Goal: Task Accomplishment & Management: Complete application form

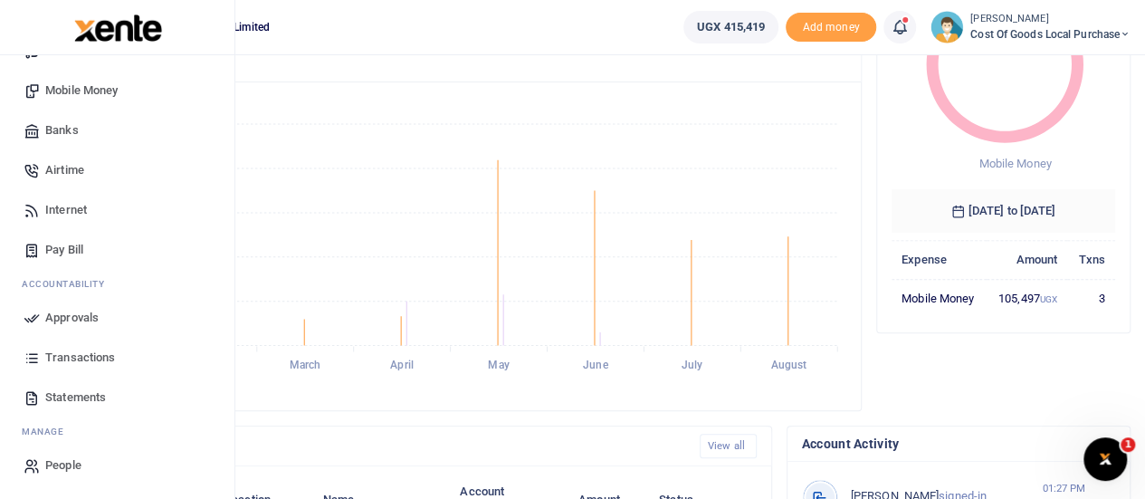
click at [78, 360] on span "Transactions" at bounding box center [80, 357] width 70 height 18
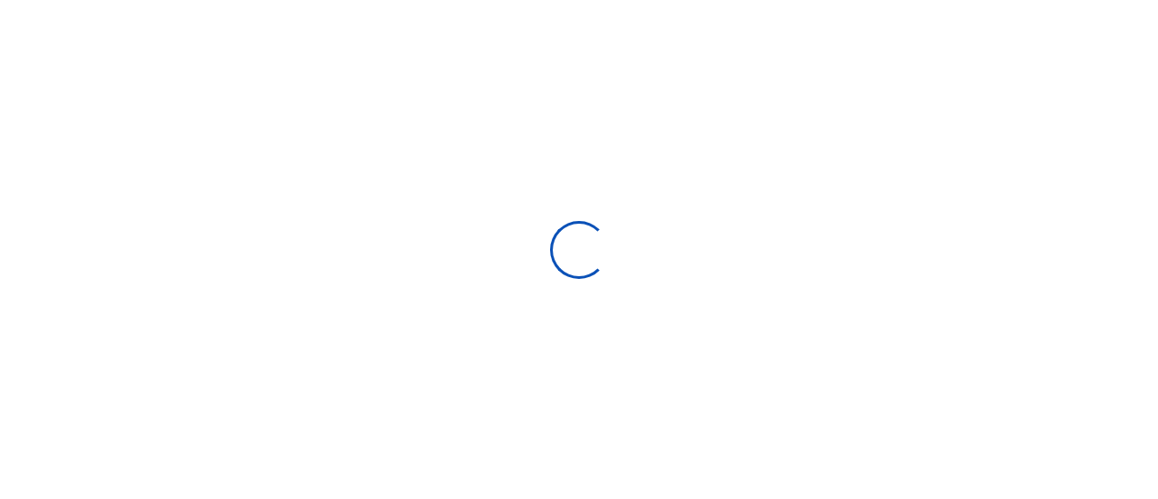
select select
type input "[DATE] - [DATE]"
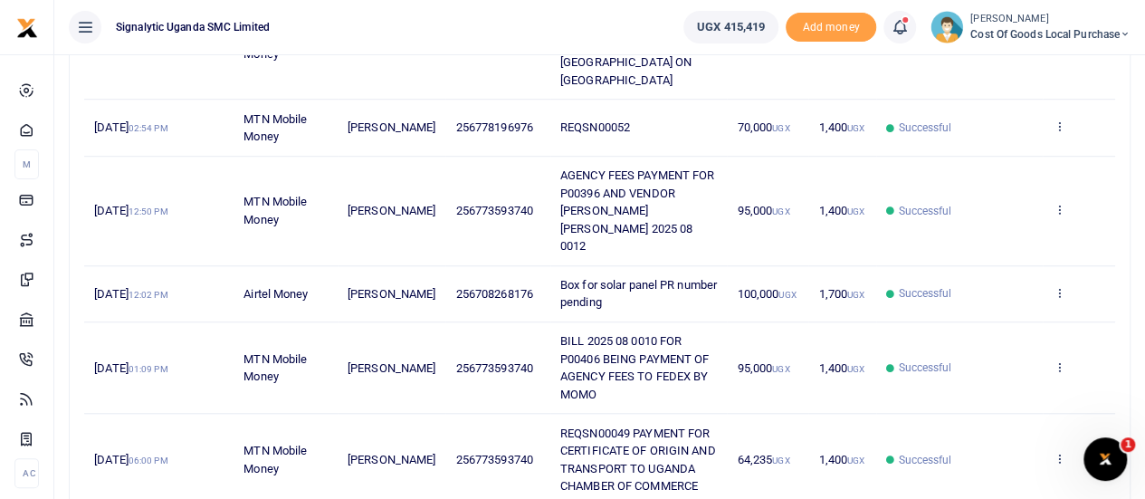
scroll to position [589, 0]
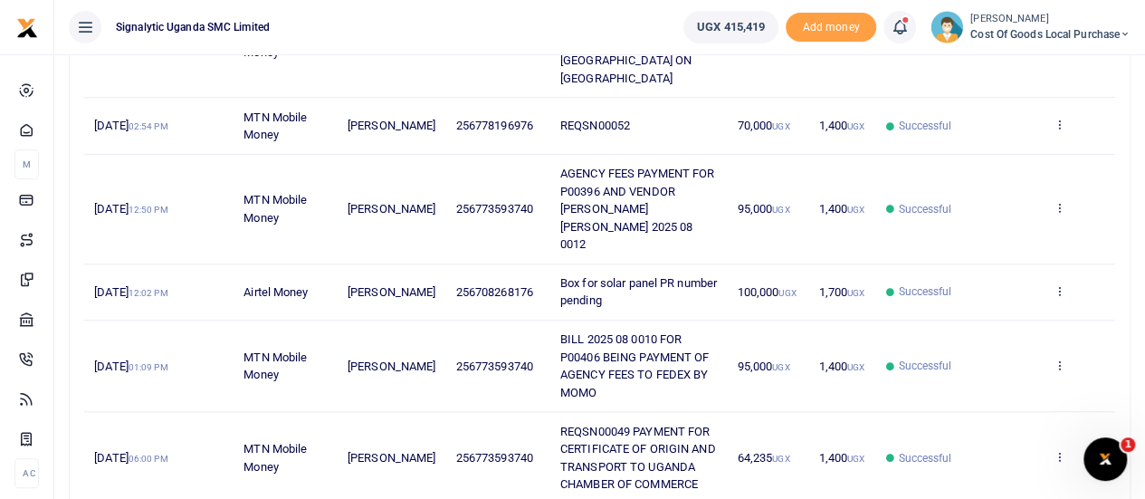
click at [632, 276] on span "Box for solar panel PR number pending" at bounding box center [638, 292] width 157 height 32
click at [1062, 284] on icon at bounding box center [1058, 290] width 12 height 13
click at [1057, 284] on icon at bounding box center [1058, 290] width 12 height 13
click at [1060, 285] on link at bounding box center [1058, 292] width 12 height 14
click at [1011, 303] on link "View details" at bounding box center [992, 301] width 143 height 25
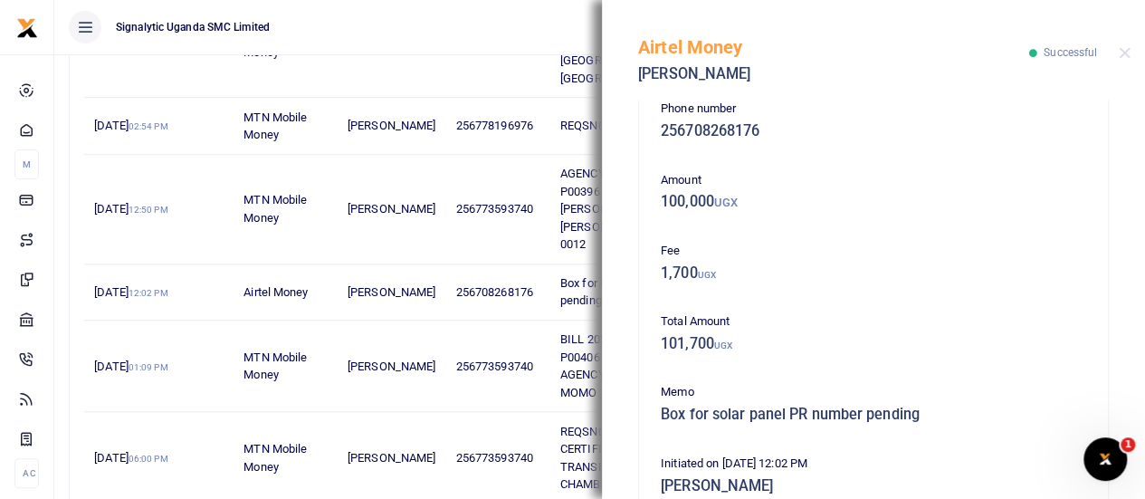
scroll to position [29, 0]
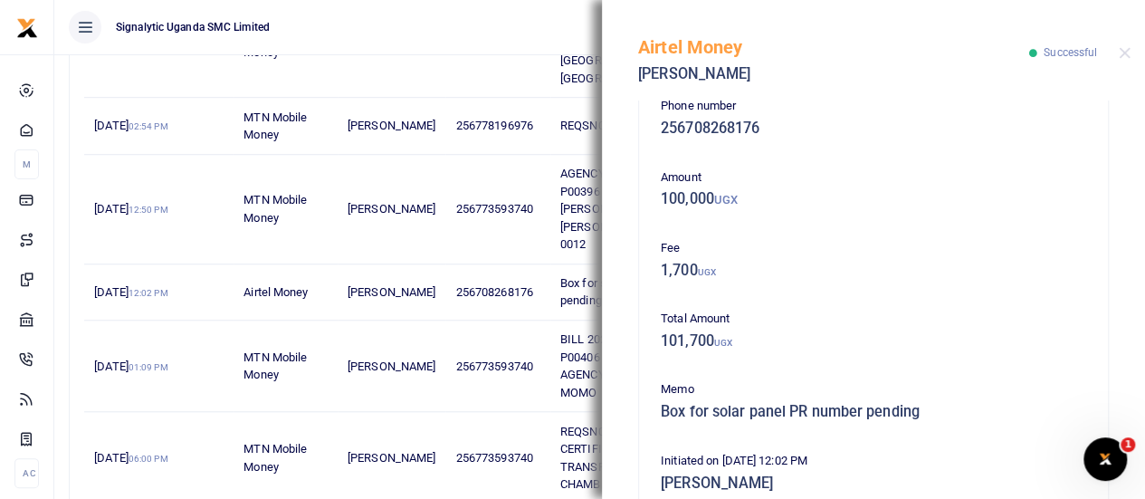
click at [816, 421] on div "Memo Box for solar panel PR number pending" at bounding box center [873, 404] width 440 height 49
click at [914, 423] on div "Memo Box for solar panel PR number pending" at bounding box center [873, 404] width 440 height 49
click at [912, 420] on h5 "Box for solar panel PR number pending" at bounding box center [873, 412] width 425 height 18
click at [1126, 55] on button "Close" at bounding box center [1124, 53] width 12 height 12
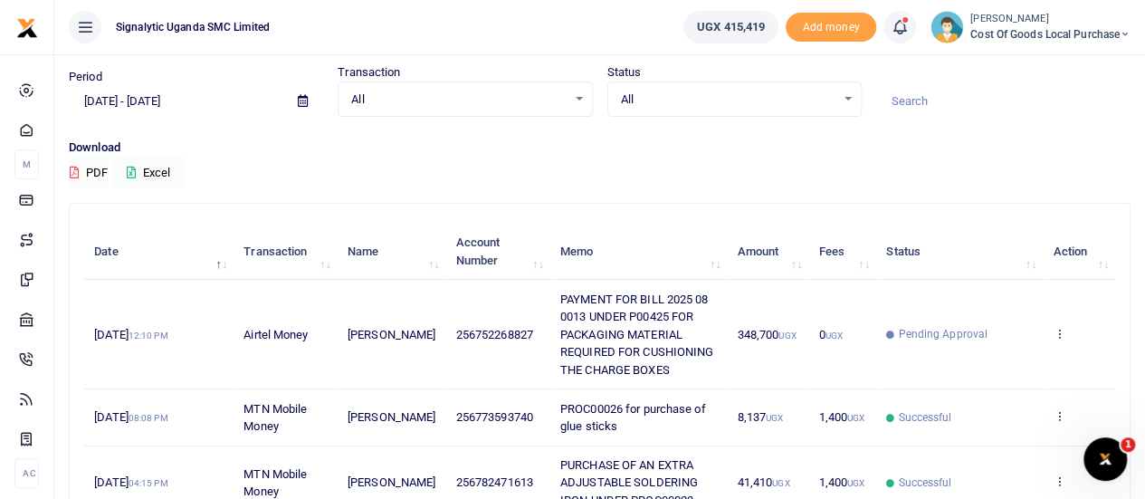
scroll to position [0, 0]
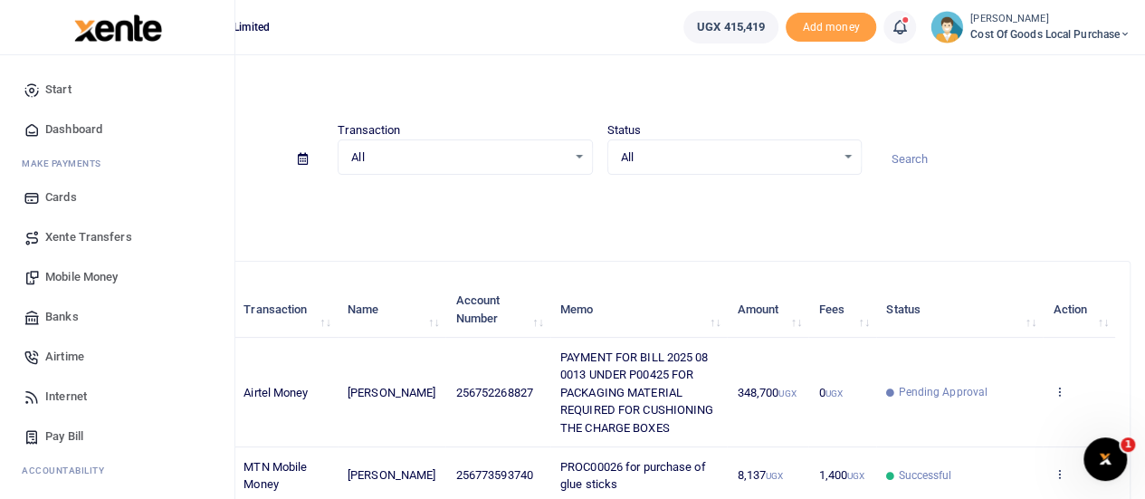
click at [89, 276] on span "Mobile Money" at bounding box center [81, 277] width 72 height 18
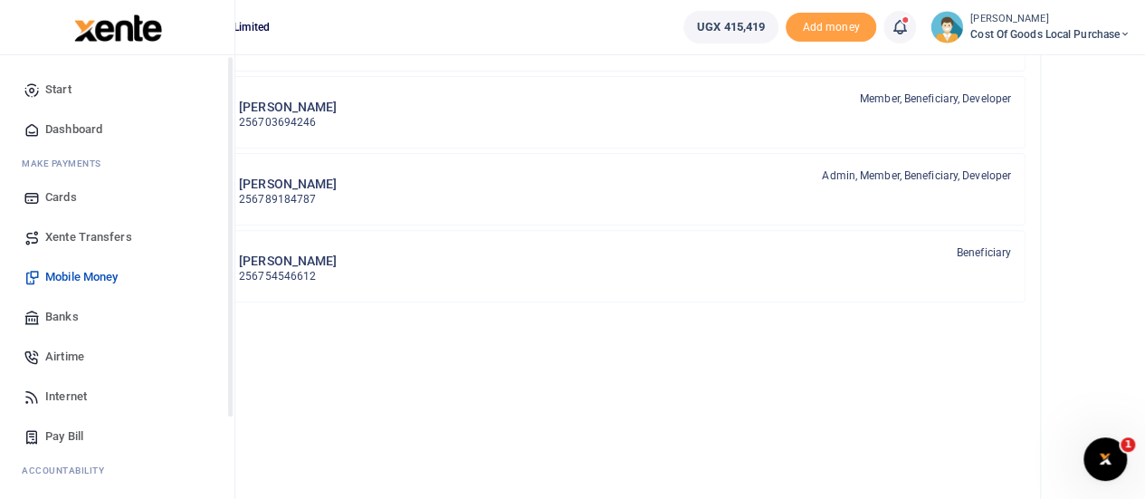
scroll to position [186, 0]
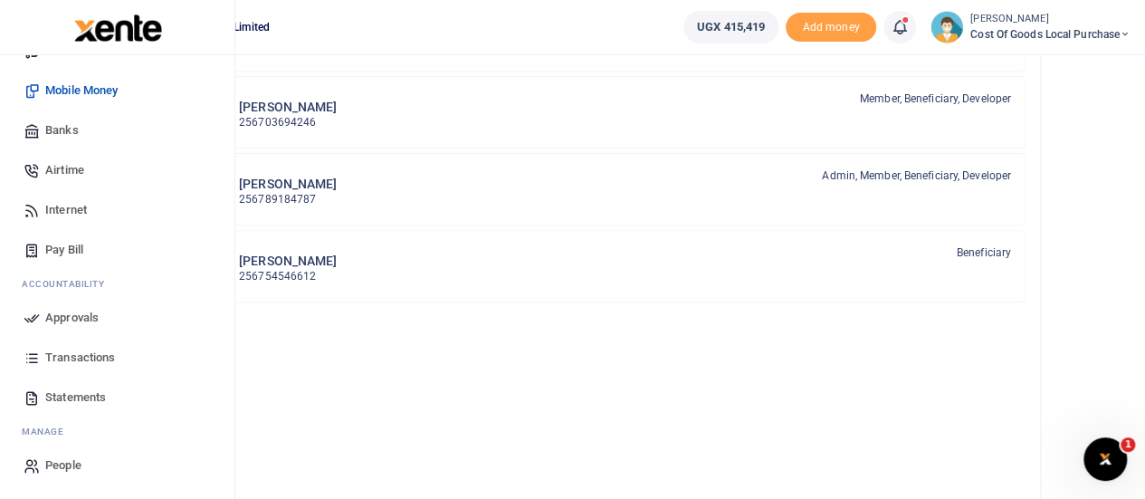
click at [79, 355] on span "Transactions" at bounding box center [80, 357] width 70 height 18
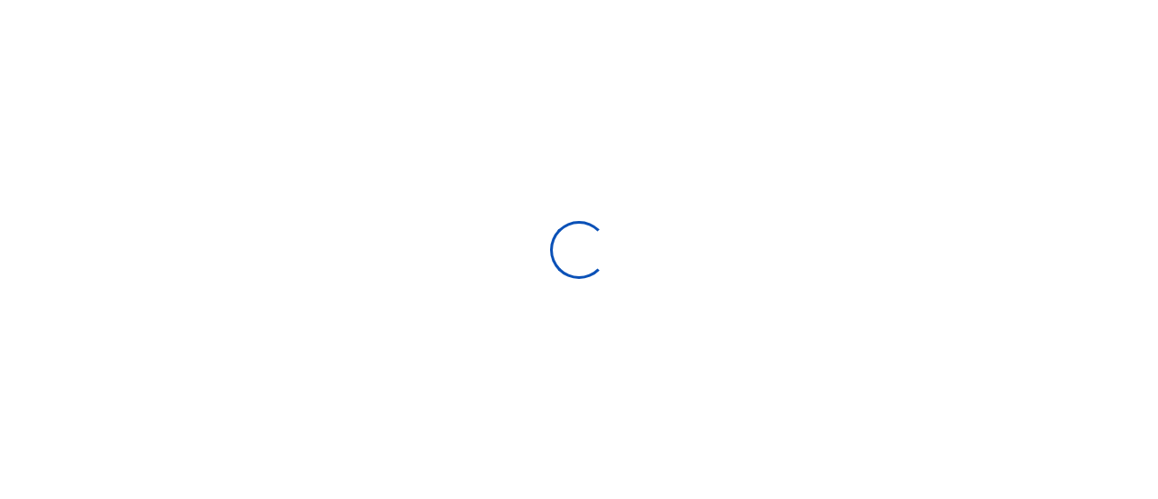
select select
type input "07/15/2025 - 08/13/2025"
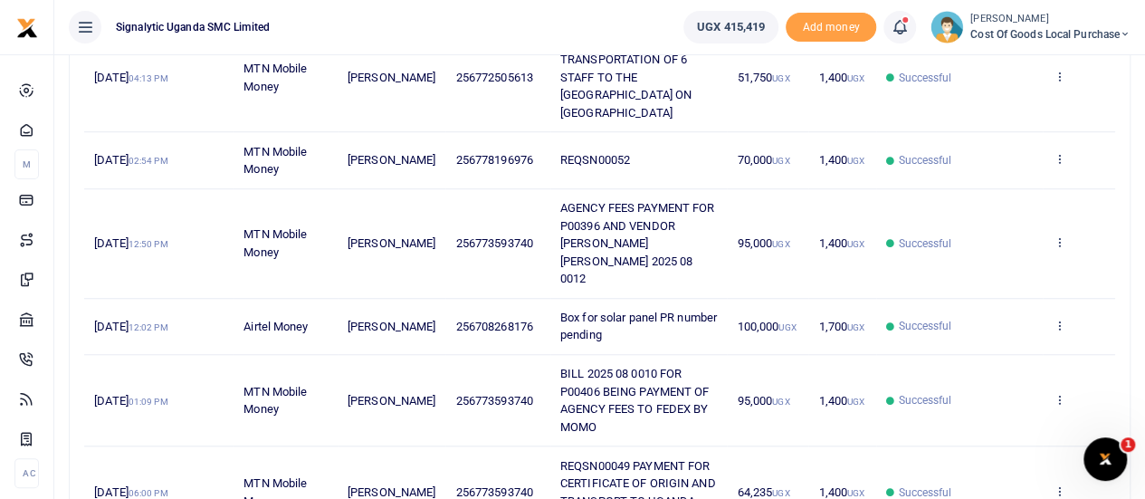
scroll to position [567, 0]
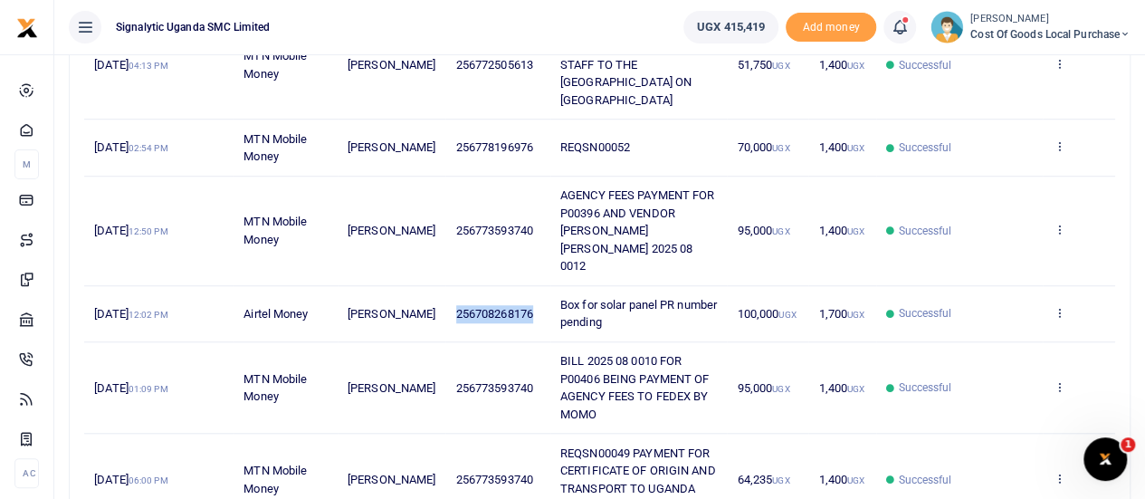
drag, startPoint x: 530, startPoint y: 290, endPoint x: 438, endPoint y: 290, distance: 92.3
click at [445, 290] on td "256708268176" at bounding box center [497, 314] width 104 height 56
copy span "256708268176"
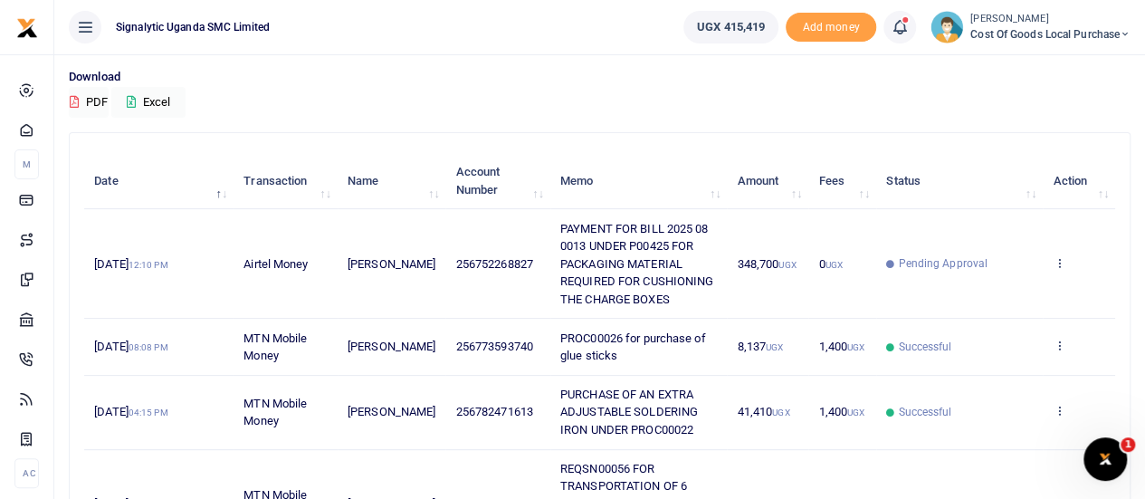
scroll to position [0, 0]
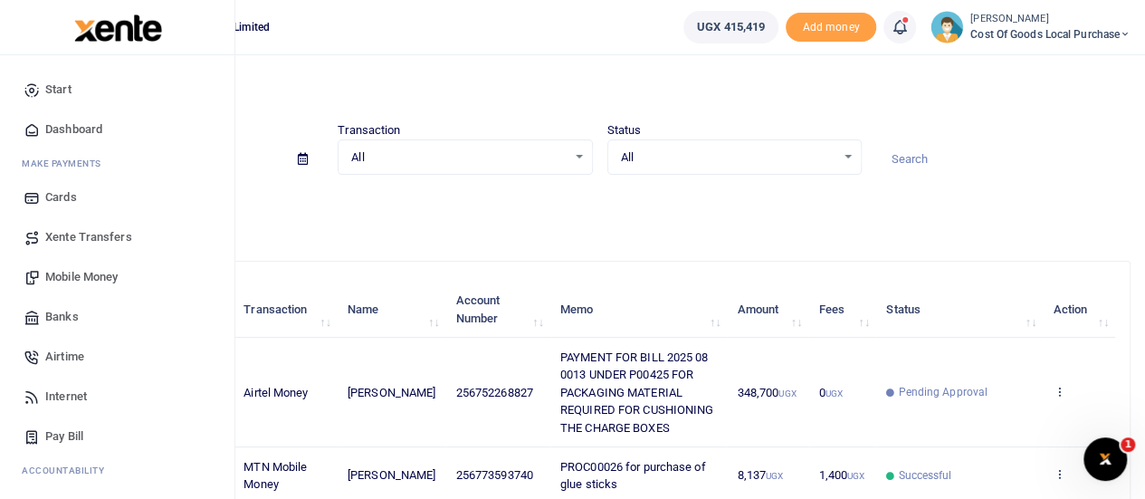
click at [72, 272] on span "Mobile Money" at bounding box center [81, 277] width 72 height 18
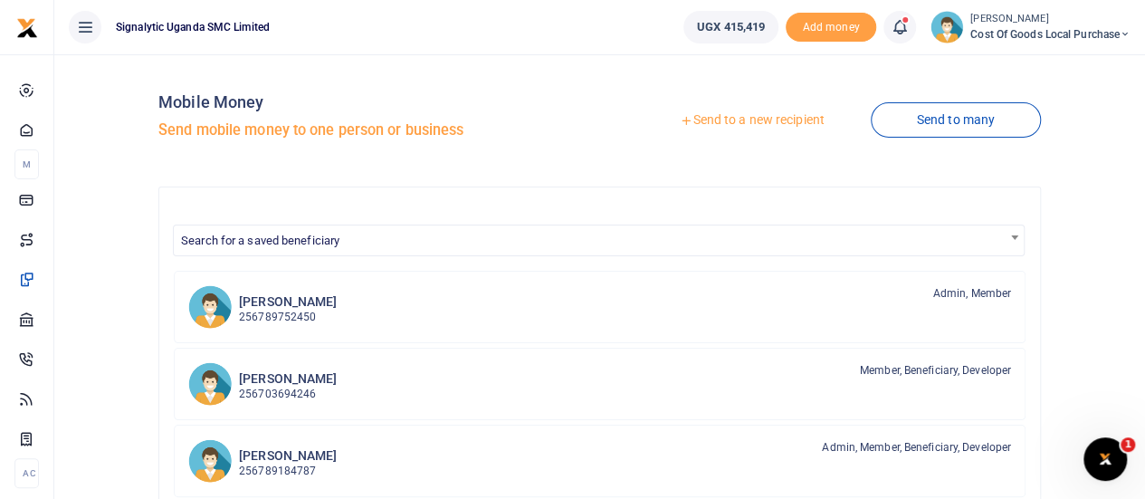
click at [724, 121] on link "Send to a new recipient" at bounding box center [751, 120] width 236 height 33
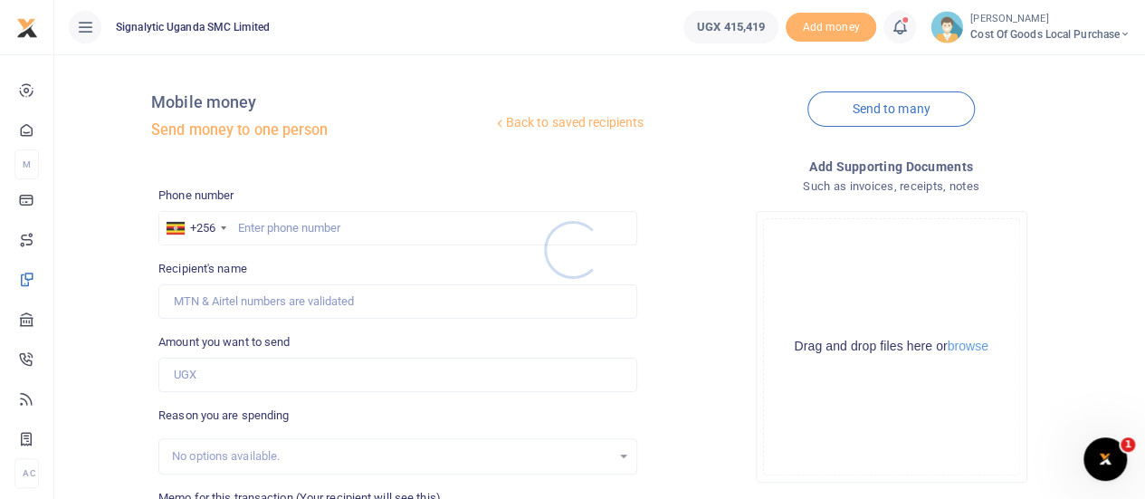
click at [337, 225] on div at bounding box center [572, 249] width 1145 height 499
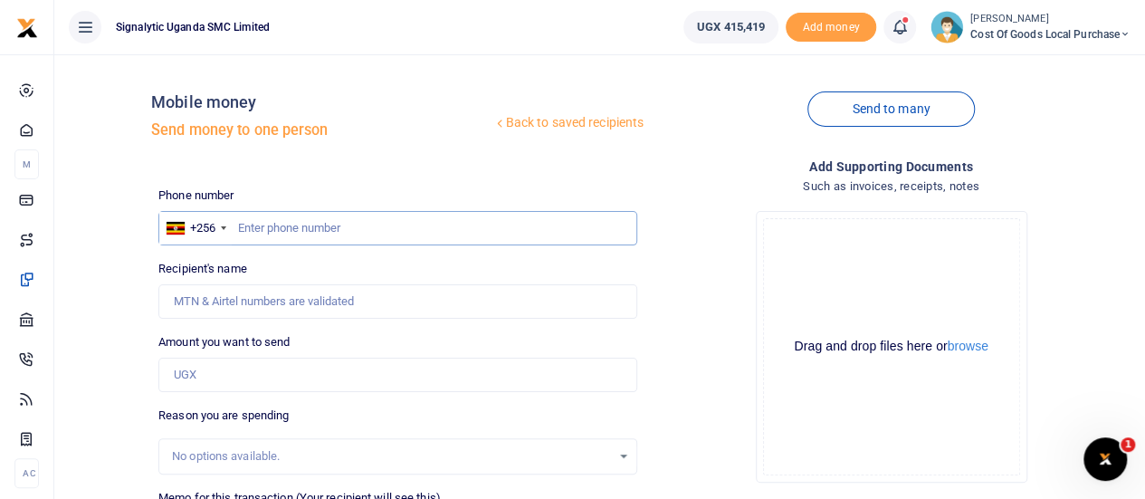
click at [293, 228] on input "text" at bounding box center [397, 228] width 479 height 34
paste input "256708268176"
click at [260, 228] on input "256708268176" at bounding box center [397, 228] width 479 height 34
type input "708268176"
type input "[PERSON_NAME]"
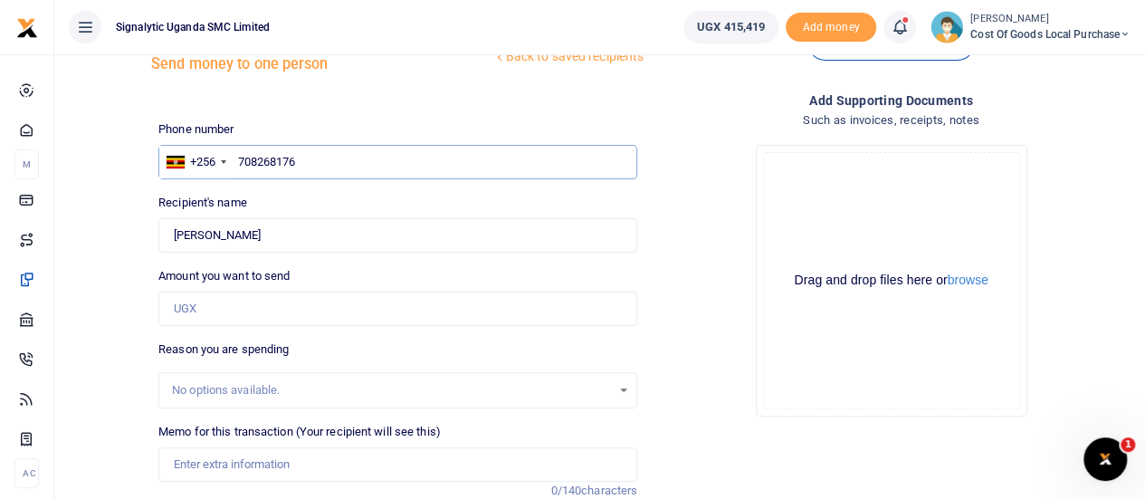
scroll to position [67, 0]
type input "708268176"
click at [216, 309] on input "Amount you want to send" at bounding box center [397, 307] width 479 height 34
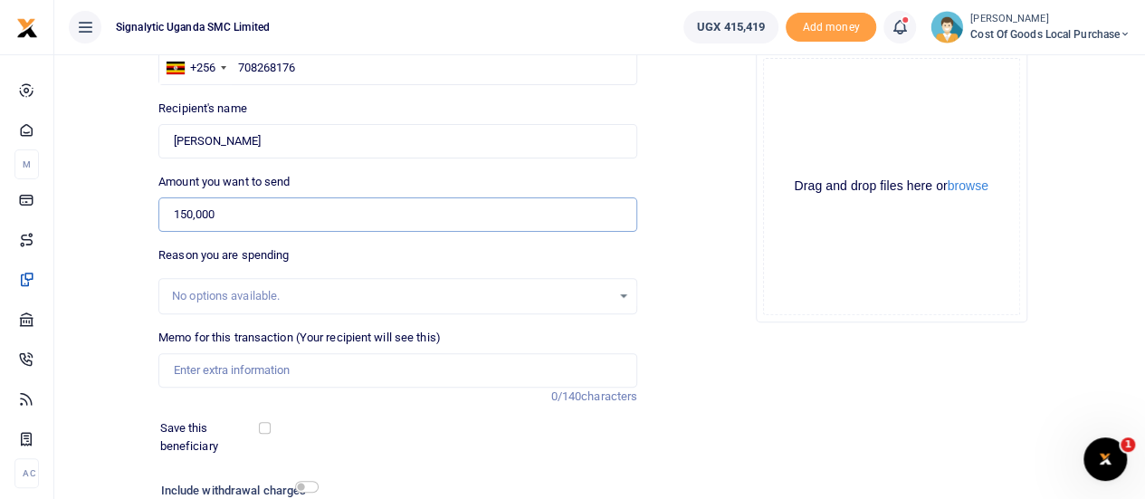
scroll to position [164, 0]
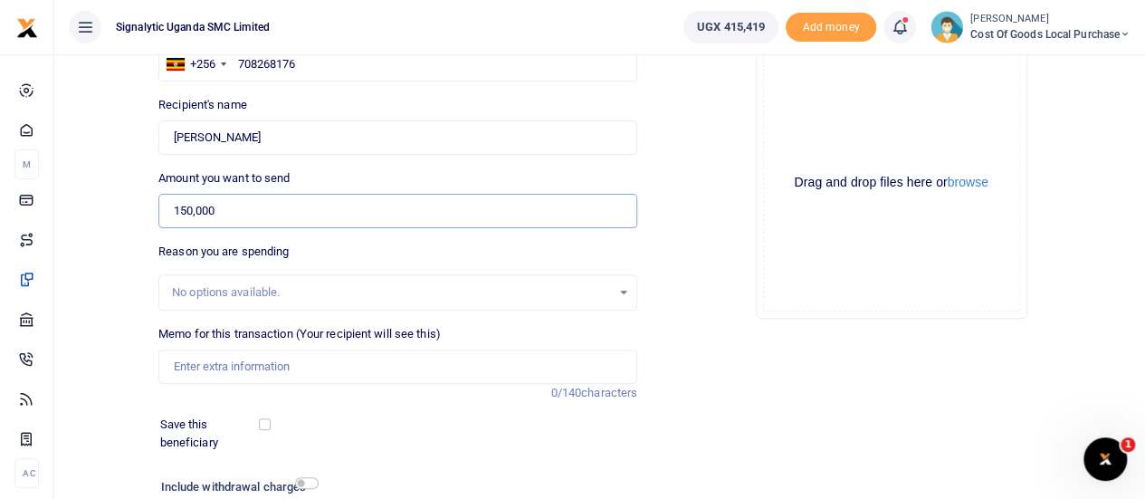
type input "150,000"
click at [237, 365] on input "Memo for this transaction (Your recipient will see this)" at bounding box center [397, 366] width 479 height 34
paste input "PROC00029"
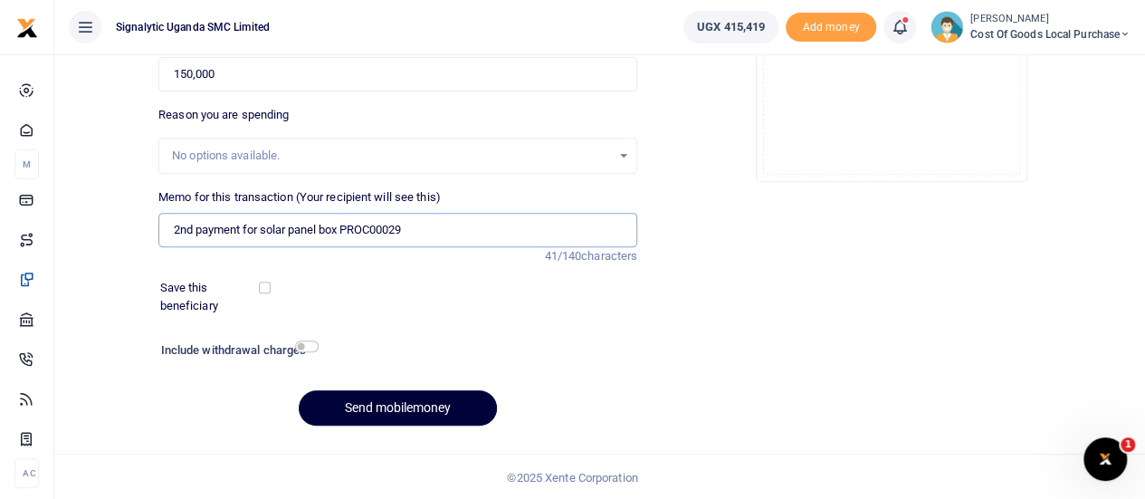
type input "2nd payment for solar panel box PROC00029"
click at [396, 407] on button "Send mobilemoney" at bounding box center [398, 407] width 198 height 35
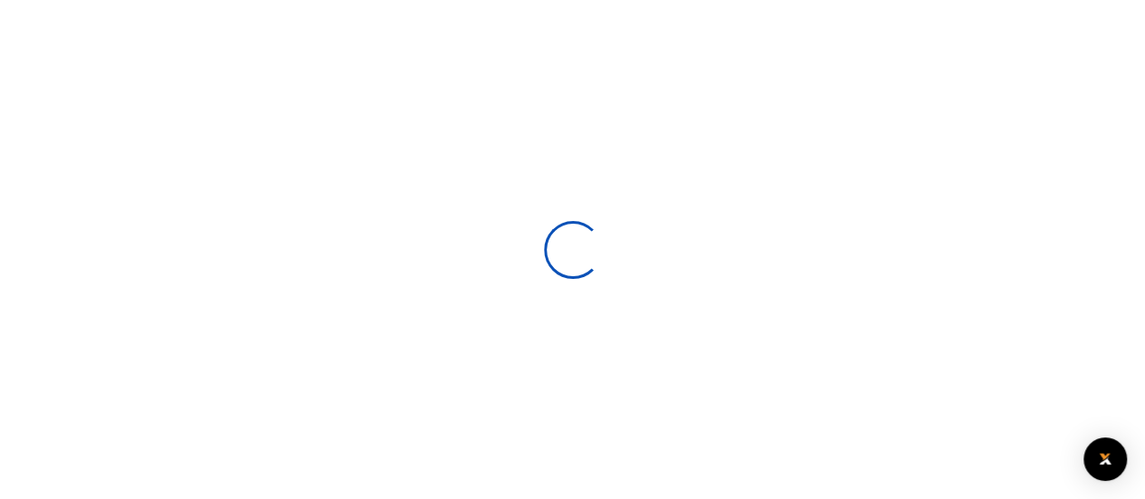
select select
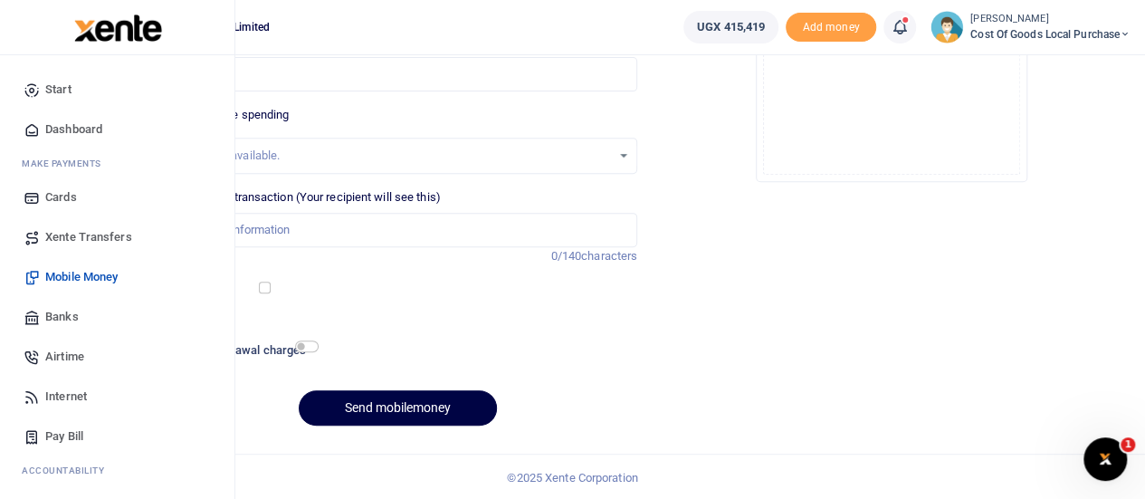
scroll to position [186, 0]
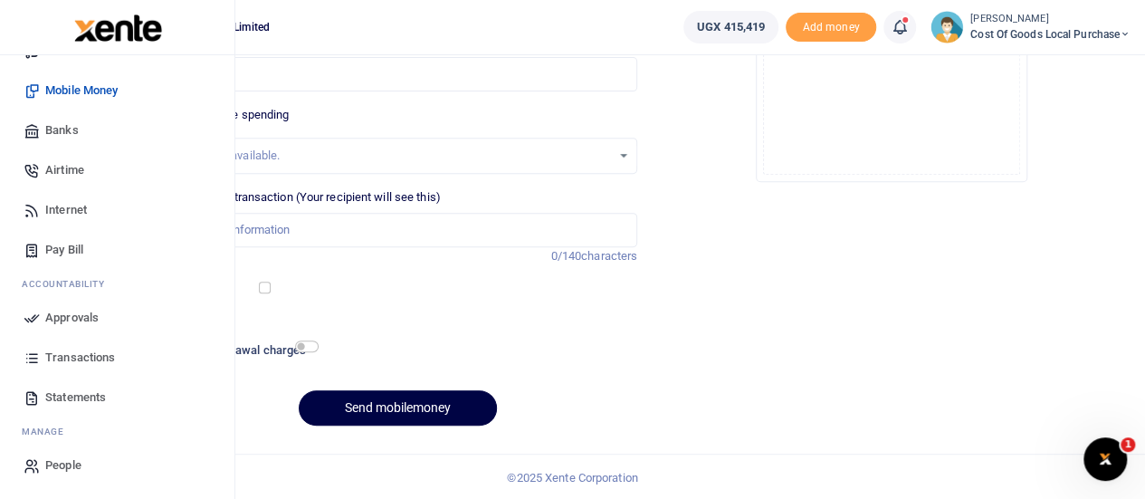
click at [72, 313] on span "Approvals" at bounding box center [71, 318] width 53 height 18
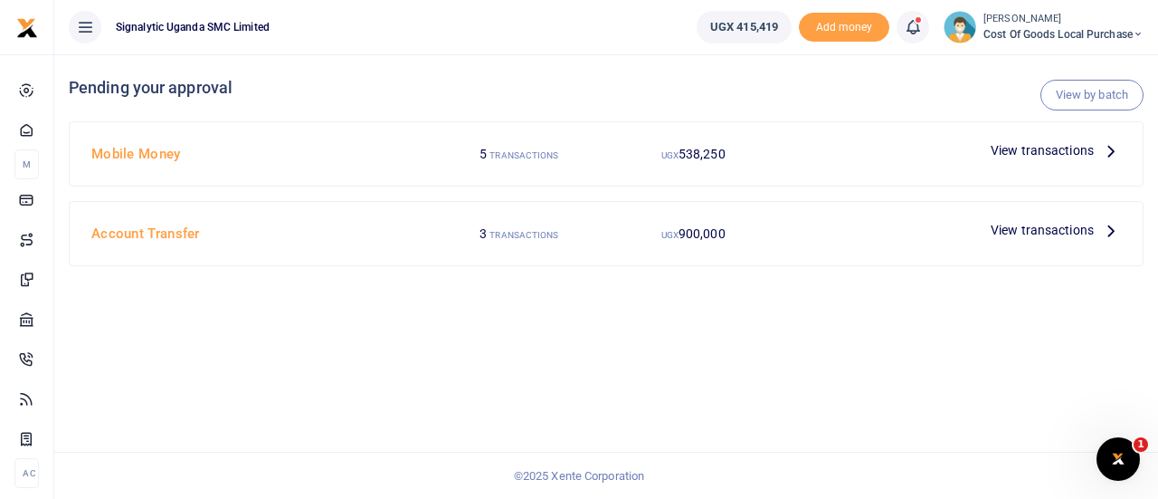
click at [1035, 147] on span "View transactions" at bounding box center [1042, 150] width 103 height 20
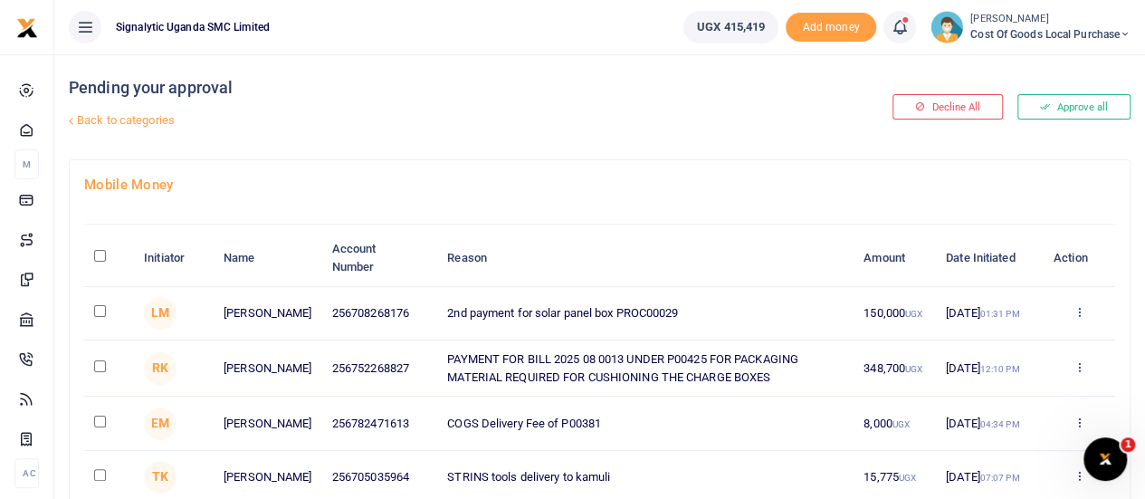
drag, startPoint x: 1088, startPoint y: 316, endPoint x: 1079, endPoint y: 311, distance: 9.3
click at [1079, 311] on div "Approve Decline Details" at bounding box center [1078, 313] width 52 height 18
click at [1079, 311] on icon at bounding box center [1078, 311] width 12 height 13
click at [1004, 350] on link "Approve" at bounding box center [1011, 342] width 143 height 25
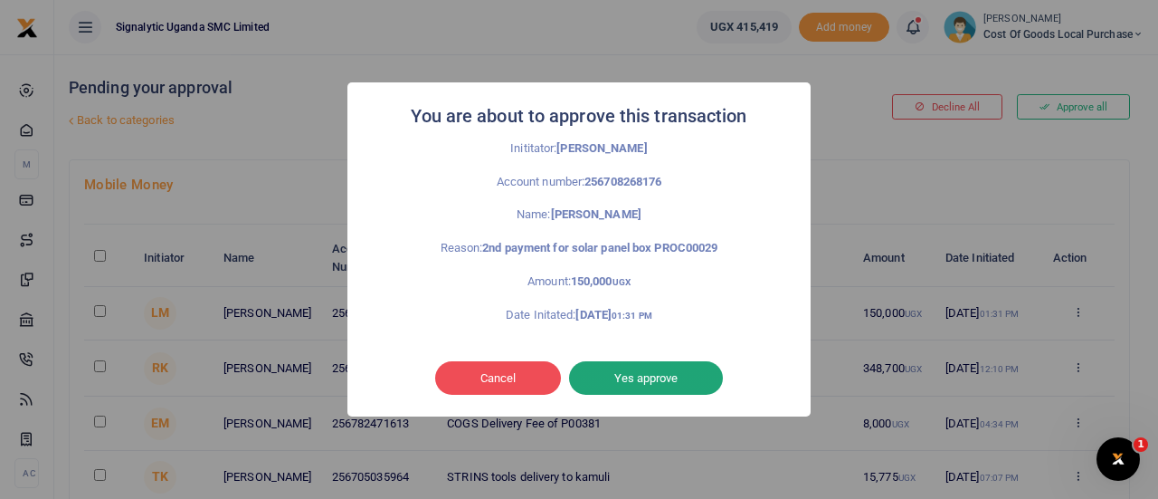
click at [639, 374] on button "Yes approve" at bounding box center [646, 378] width 154 height 34
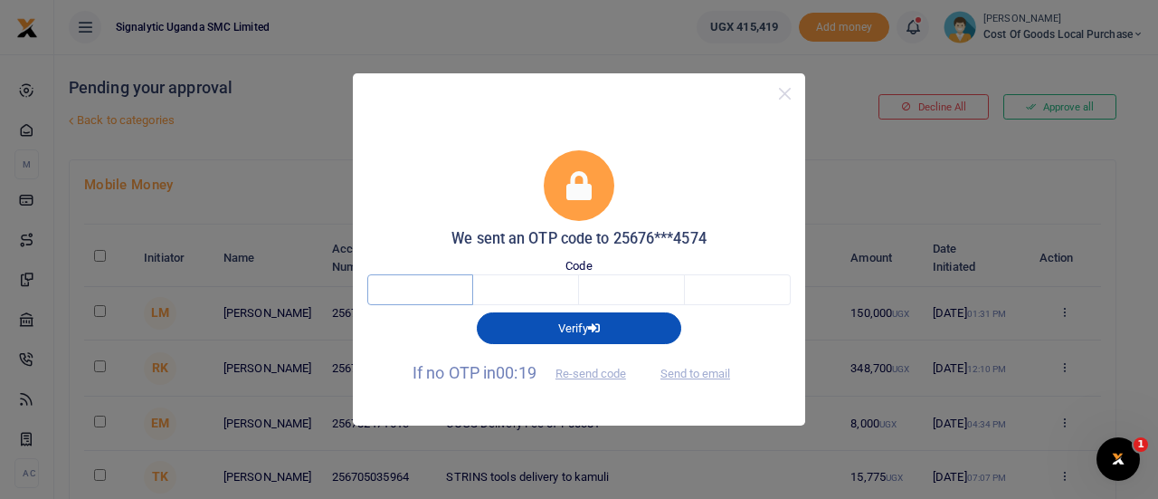
click at [414, 280] on input "text" at bounding box center [420, 289] width 106 height 31
type input "5"
type input "8"
type input "4"
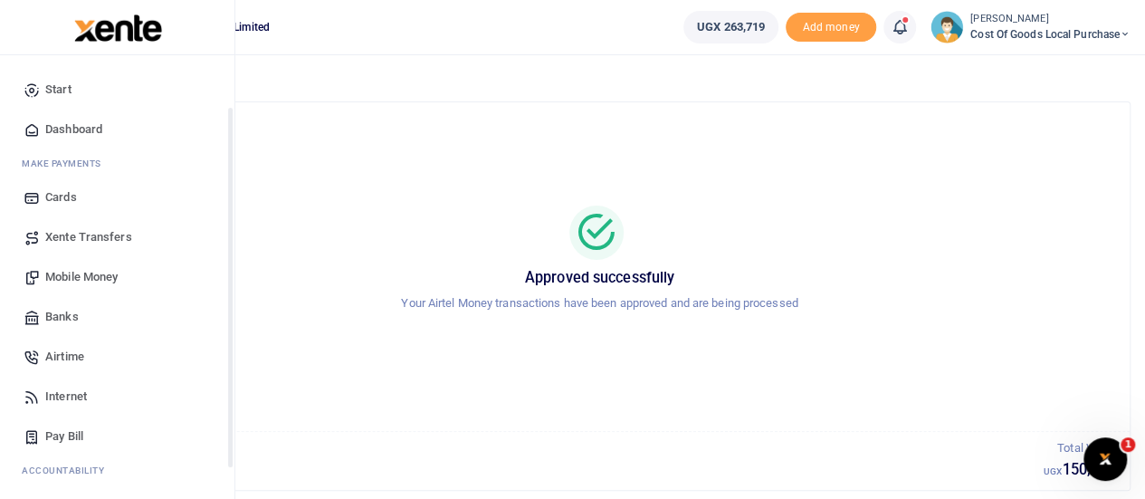
scroll to position [186, 0]
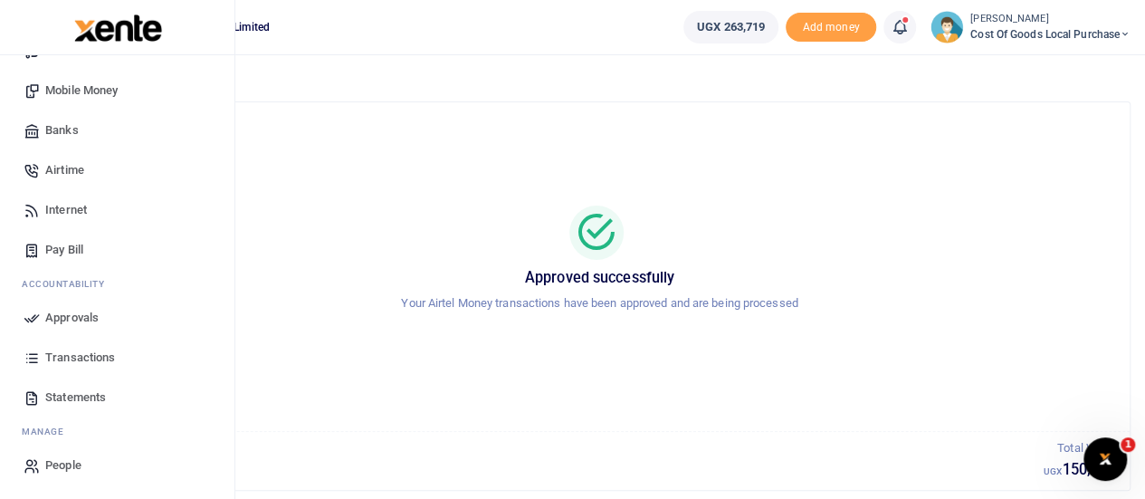
click at [76, 312] on span "Approvals" at bounding box center [71, 318] width 53 height 18
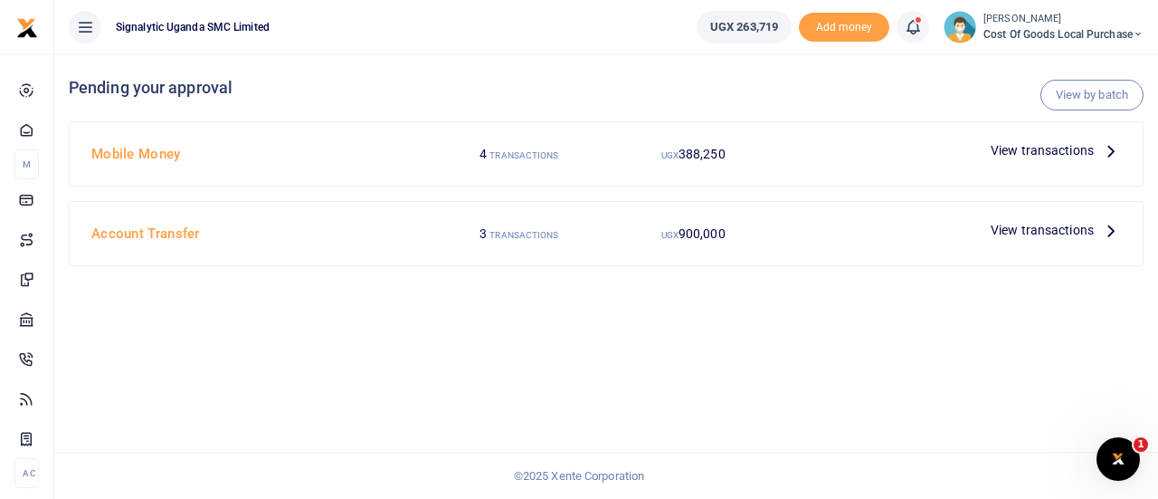
click at [1014, 146] on div at bounding box center [579, 249] width 1158 height 499
click at [1032, 148] on span "View transactions" at bounding box center [1042, 150] width 103 height 20
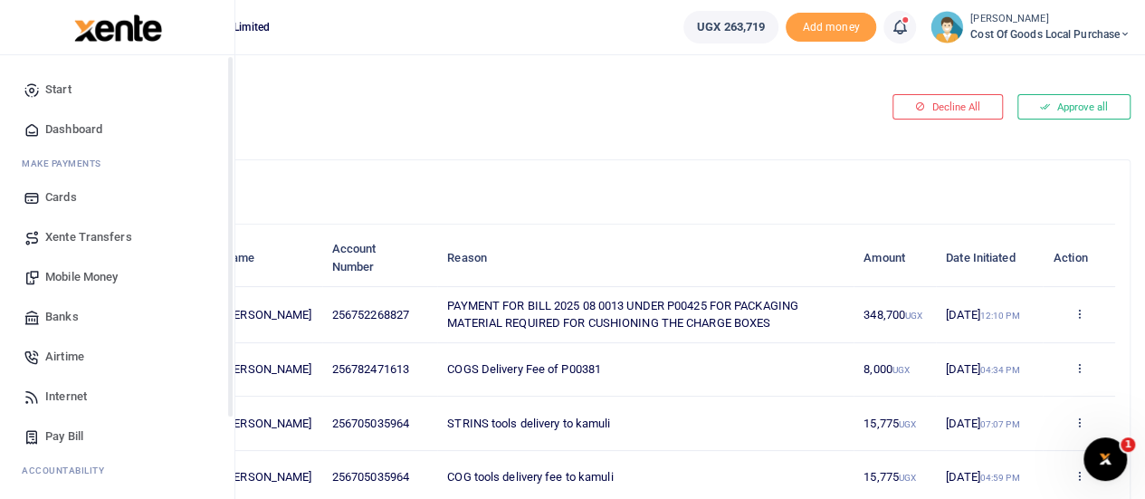
scroll to position [186, 0]
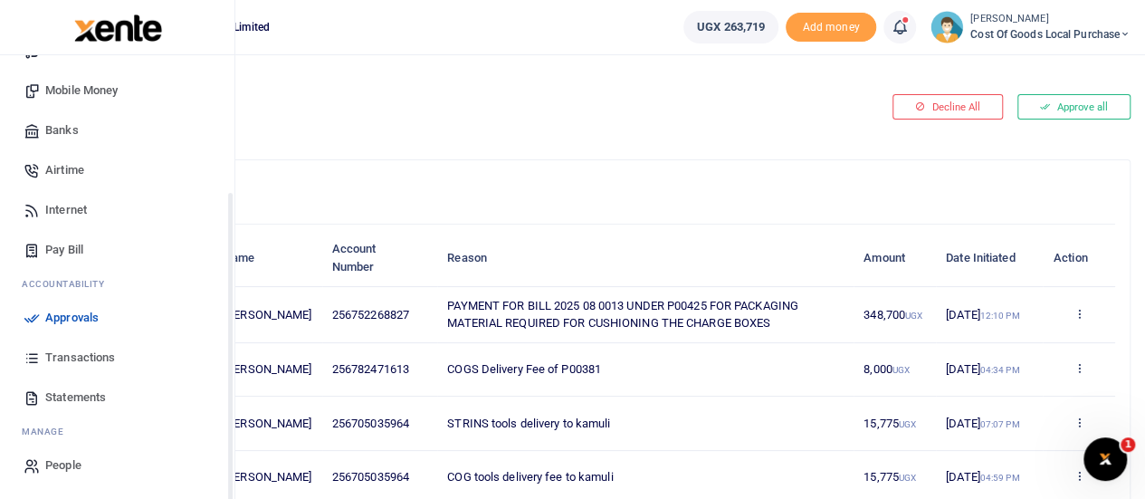
click at [77, 359] on span "Transactions" at bounding box center [80, 357] width 70 height 18
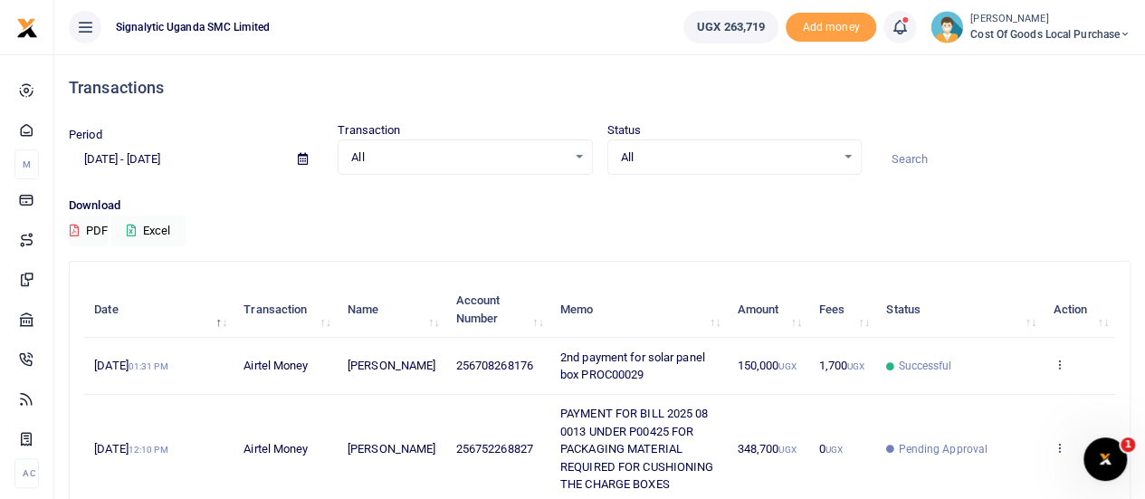
click at [1060, 364] on div at bounding box center [572, 249] width 1145 height 499
click at [1060, 364] on icon at bounding box center [1058, 363] width 12 height 13
click at [1013, 393] on link "View details" at bounding box center [992, 395] width 143 height 25
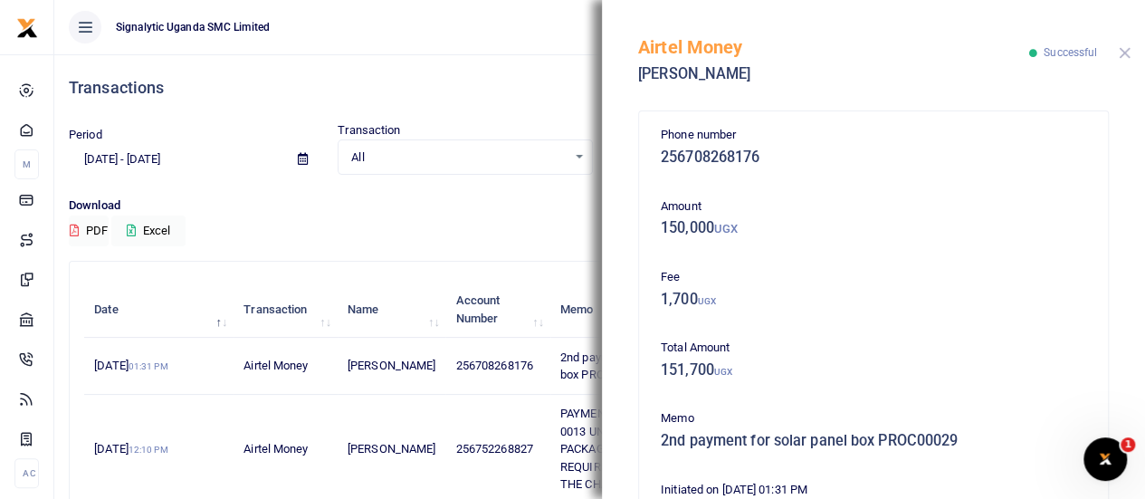
click at [1119, 50] on button "Close" at bounding box center [1124, 53] width 12 height 12
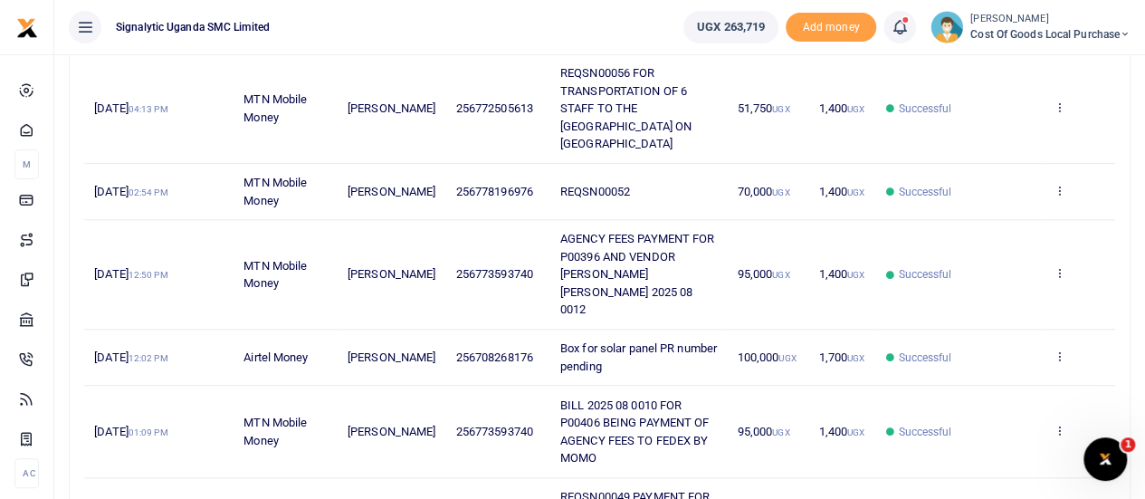
scroll to position [581, 0]
click at [1057, 348] on icon at bounding box center [1058, 354] width 12 height 13
click at [978, 358] on link "View details" at bounding box center [992, 365] width 143 height 25
